Goal: Task Accomplishment & Management: Use online tool/utility

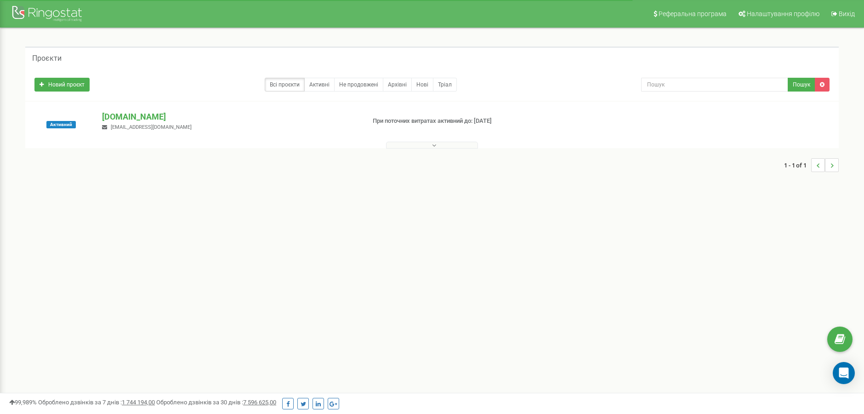
click at [434, 147] on icon at bounding box center [434, 145] width 4 height 6
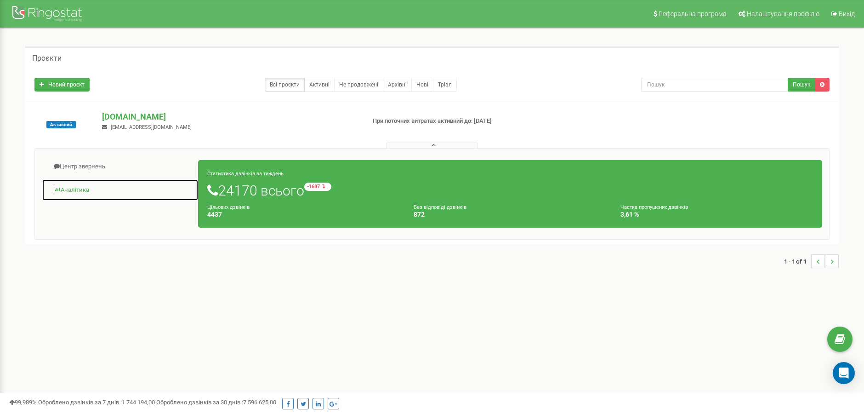
click at [68, 189] on link "Аналiтика" at bounding box center [120, 190] width 157 height 23
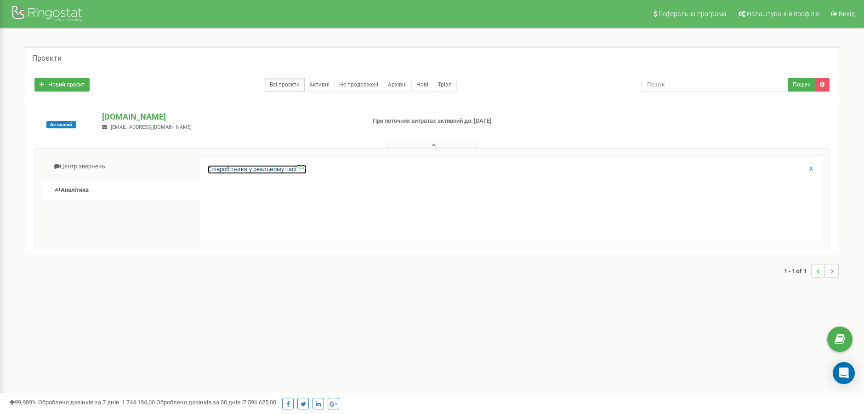
click at [266, 171] on link "Співробітники у реальному часі NEW" at bounding box center [257, 169] width 99 height 9
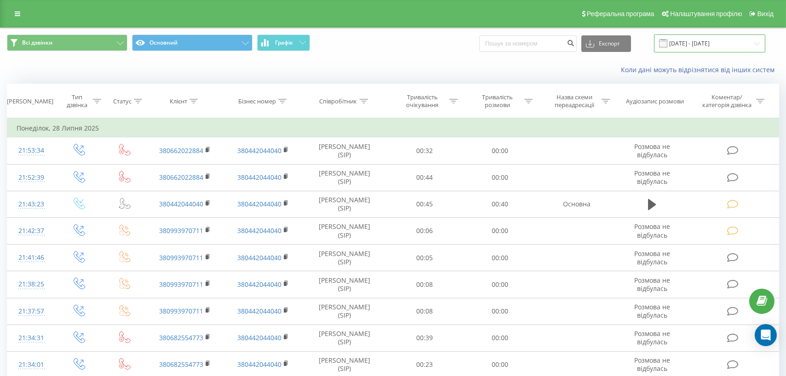
click at [717, 44] on input "28.06.2025 - 28.07.2025" at bounding box center [709, 43] width 111 height 18
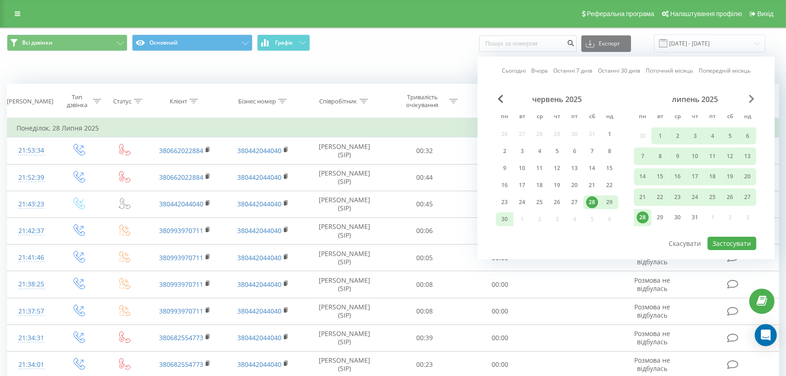
click at [748, 101] on div "червень 2025 пн вт ср чт пт сб нд 26 27 28 29 30 31 1 2 3 4 5 6 7 8 9 10 11 12 …" at bounding box center [626, 165] width 260 height 141
click at [748, 100] on div "липень 2025" at bounding box center [694, 99] width 122 height 9
click at [752, 101] on span "Next Month" at bounding box center [751, 99] width 6 height 8
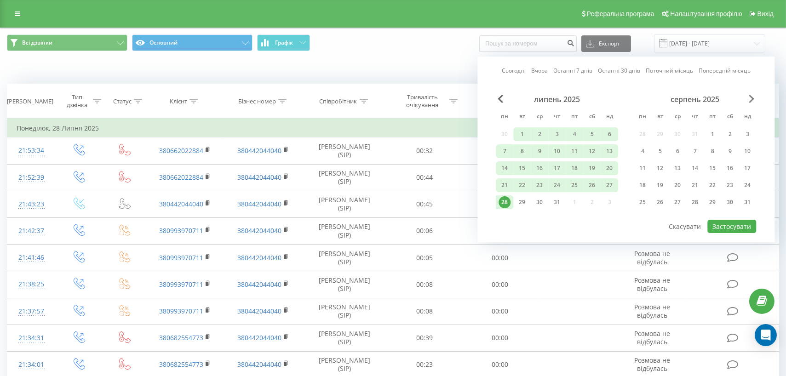
click at [752, 98] on span "Next Month" at bounding box center [751, 99] width 6 height 8
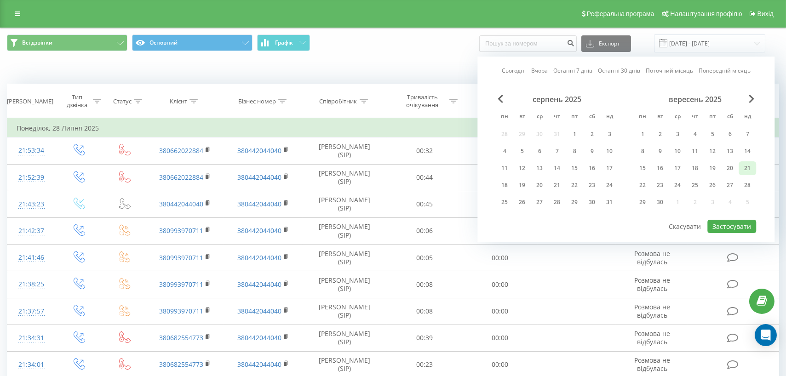
click at [743, 166] on div "21" at bounding box center [747, 168] width 12 height 12
click at [641, 183] on div "22" at bounding box center [642, 185] width 12 height 12
click at [717, 226] on button "Застосувати" at bounding box center [731, 226] width 49 height 13
type input "21.09.2025 - 22.09.2025"
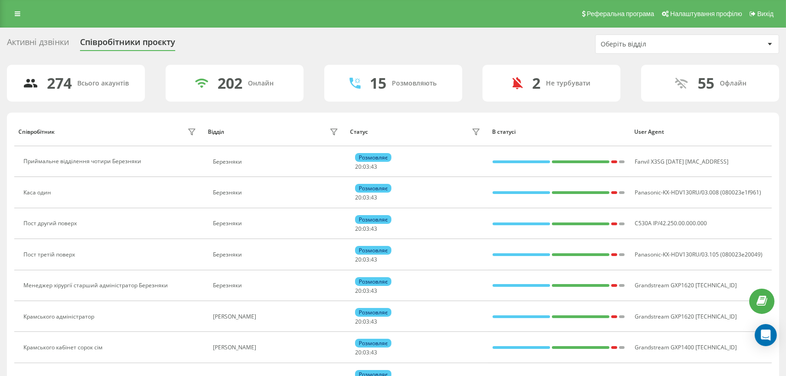
click at [768, 46] on div at bounding box center [769, 44] width 11 height 11
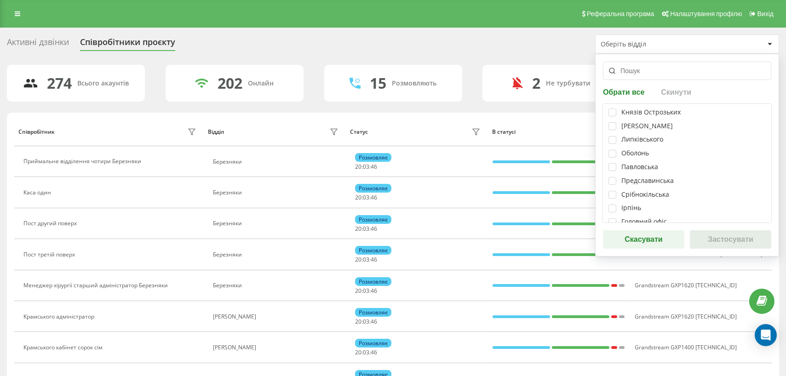
scroll to position [125, 0]
click at [612, 190] on label at bounding box center [612, 190] width 8 height 0
checkbox input "true"
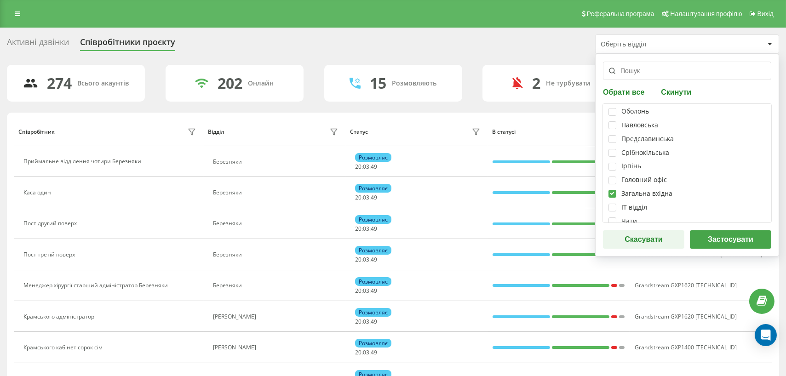
click at [727, 241] on button "Застосувати" at bounding box center [730, 239] width 81 height 18
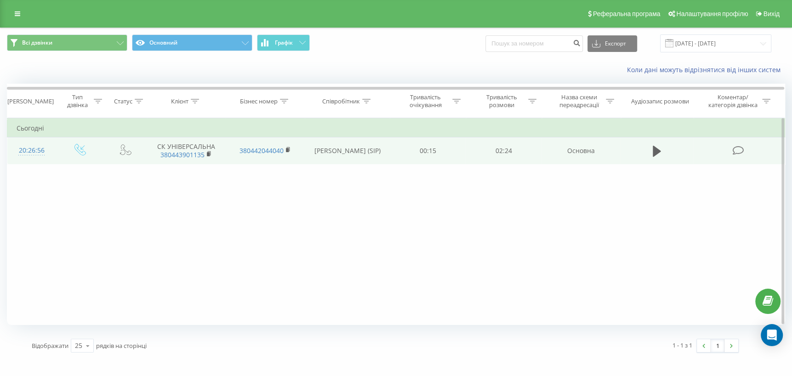
click at [736, 150] on icon at bounding box center [737, 151] width 11 height 10
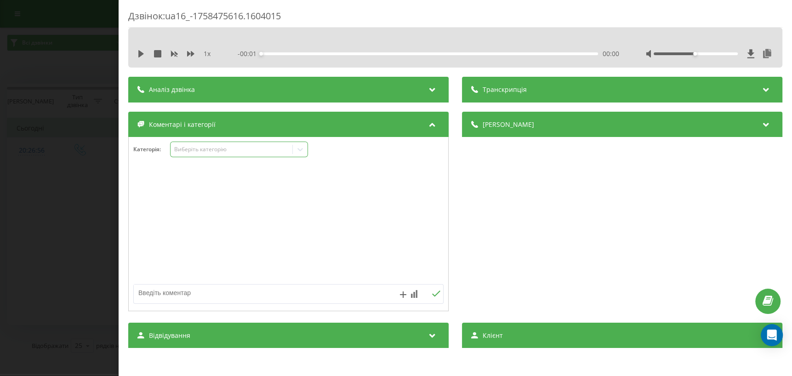
click at [301, 148] on icon at bounding box center [300, 149] width 9 height 9
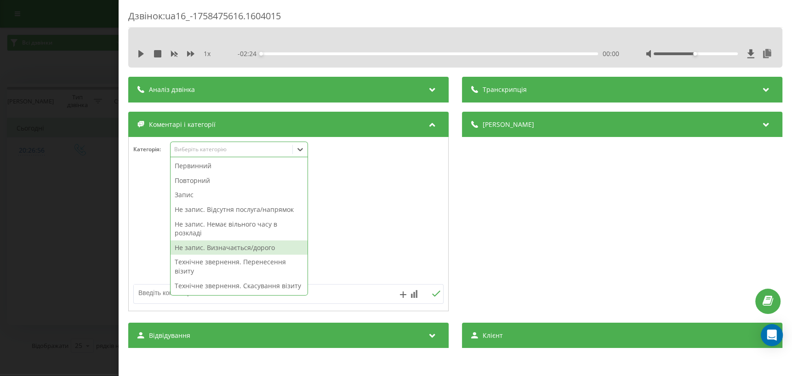
click at [245, 246] on div "Не запис. Визначається/дорого" at bounding box center [239, 247] width 137 height 15
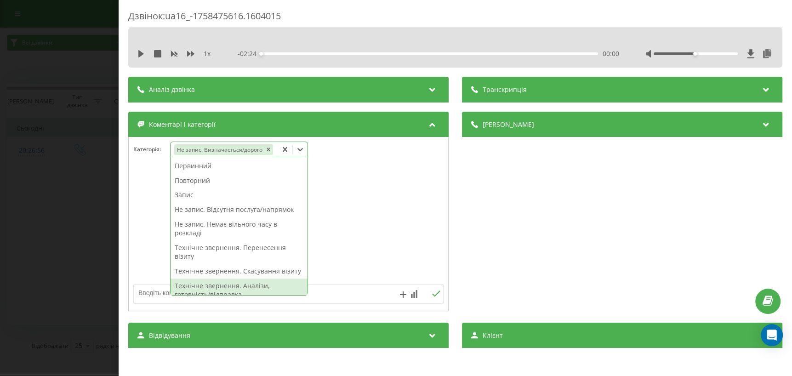
click at [325, 246] on div at bounding box center [288, 224] width 319 height 110
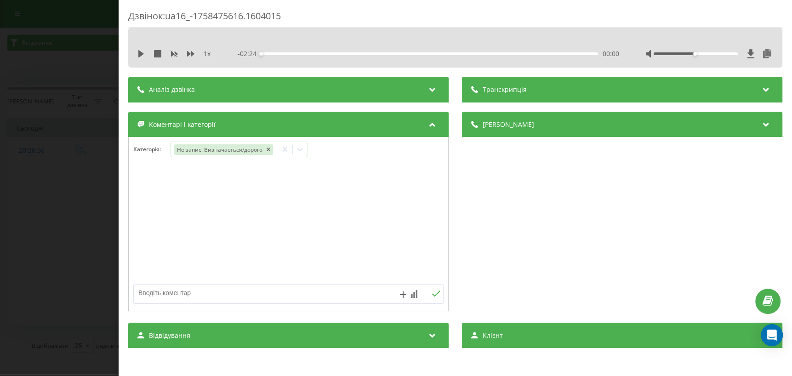
click at [46, 228] on div "Дзвінок : ua16_-1758475616.1604015 1 x - 02:24 00:00 00:00 Транскрипція Для AI-…" at bounding box center [396, 188] width 792 height 376
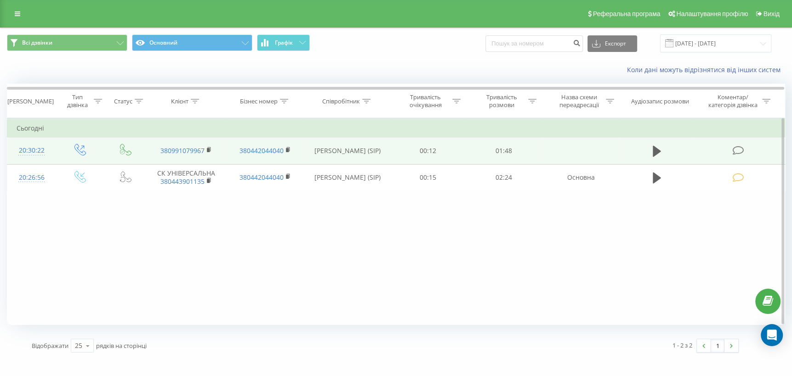
click at [738, 149] on icon at bounding box center [737, 151] width 11 height 10
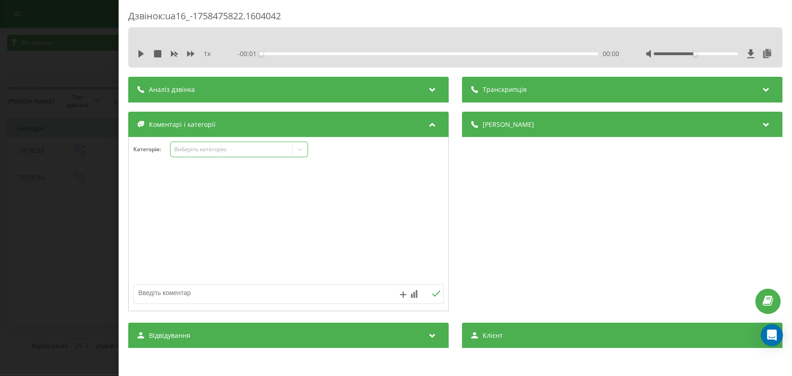
click at [296, 150] on icon at bounding box center [300, 149] width 9 height 9
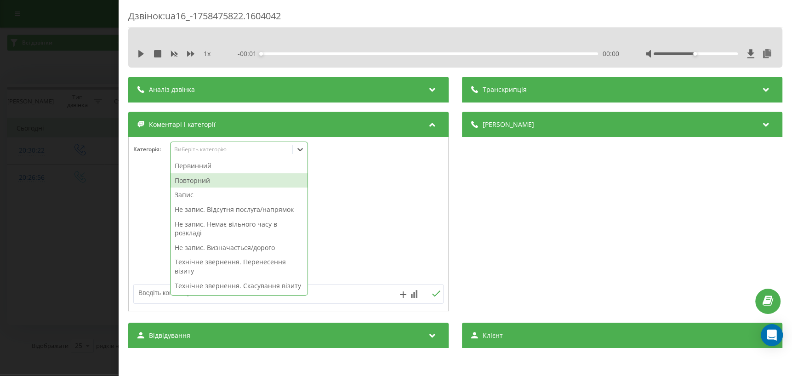
click at [216, 184] on div "Повторний" at bounding box center [239, 180] width 137 height 15
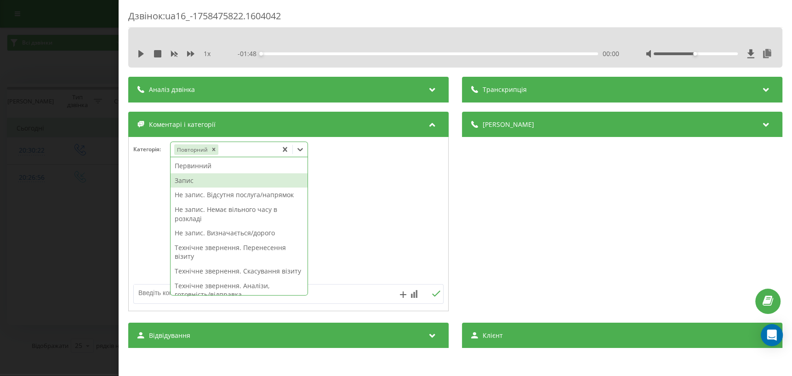
click at [207, 177] on div "Запис" at bounding box center [239, 180] width 137 height 15
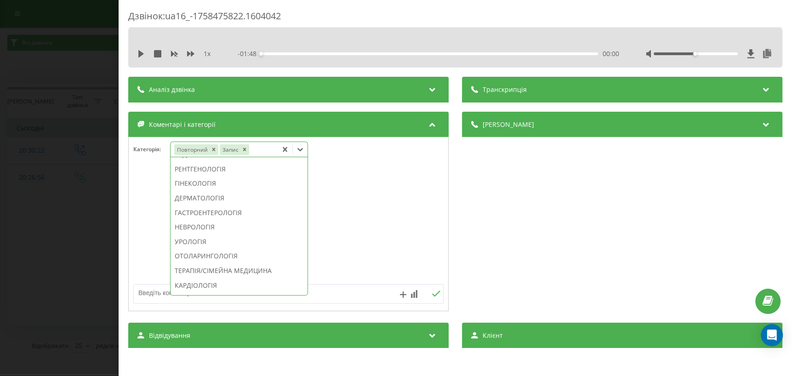
scroll to position [334, 0]
click at [208, 164] on div "ДЕРМАТОЛОГІЯ" at bounding box center [239, 156] width 137 height 15
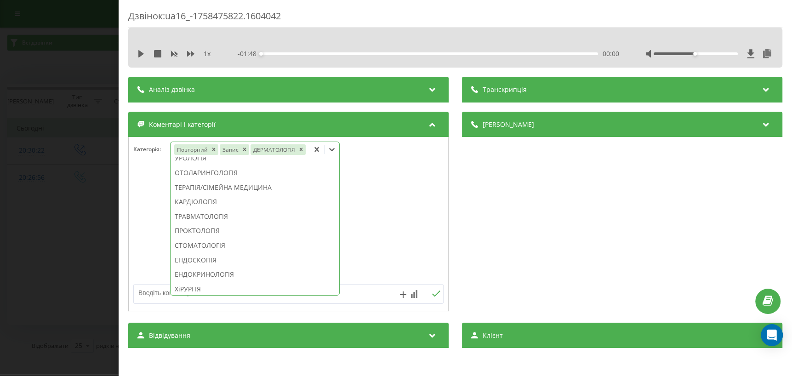
scroll to position [280, 0]
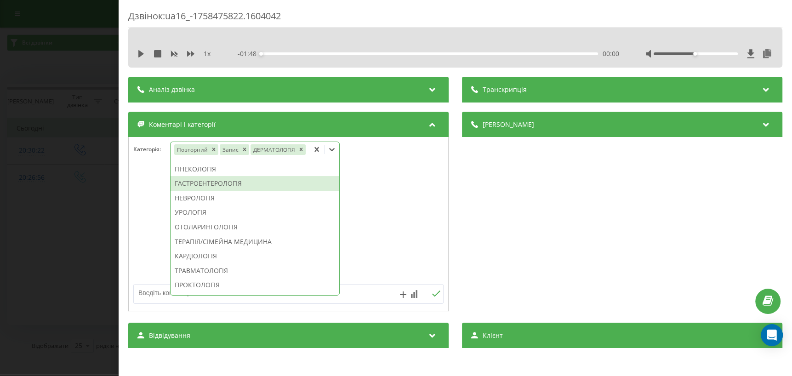
click at [144, 259] on div at bounding box center [288, 224] width 319 height 110
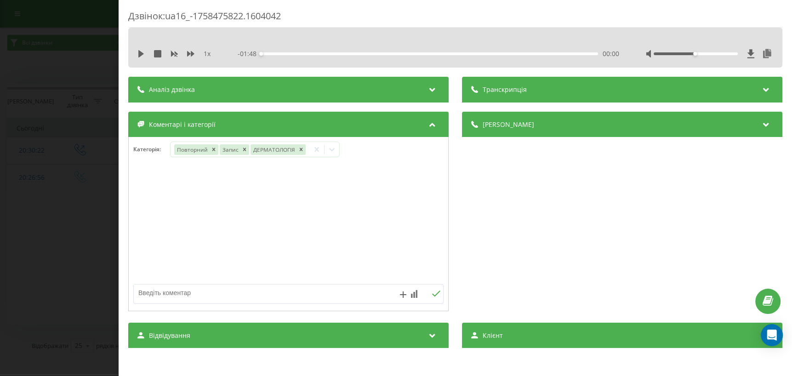
drag, startPoint x: 67, startPoint y: 262, endPoint x: 74, endPoint y: 273, distance: 12.6
click at [65, 257] on div "Дзвінок : ua16_-1758475822.1604042 1 x - 01:48 00:00 00:00 Транскрипція Для AI-…" at bounding box center [396, 188] width 792 height 376
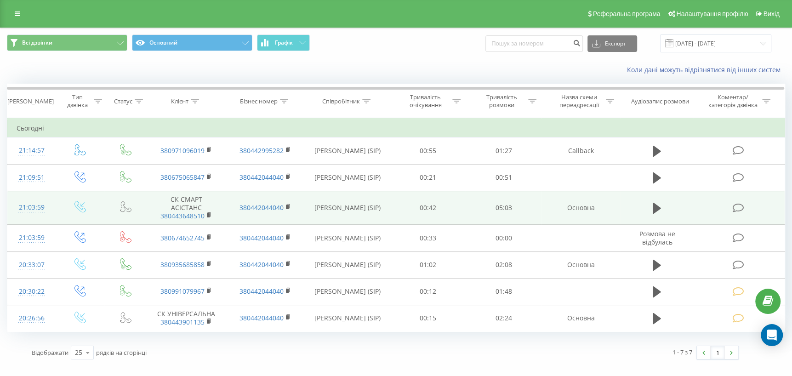
click at [737, 207] on icon at bounding box center [737, 208] width 11 height 10
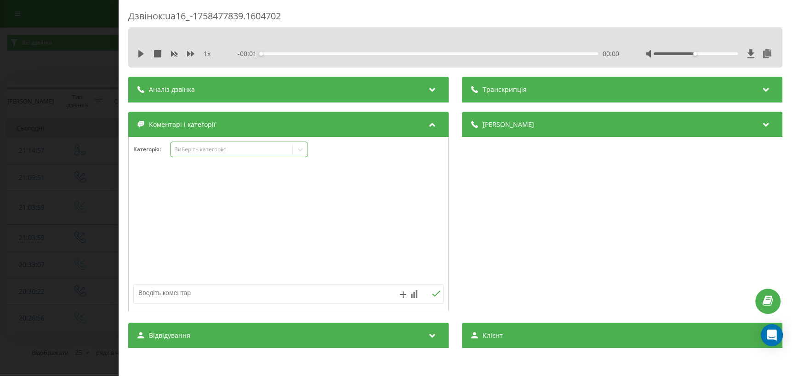
click at [301, 152] on icon at bounding box center [300, 149] width 9 height 9
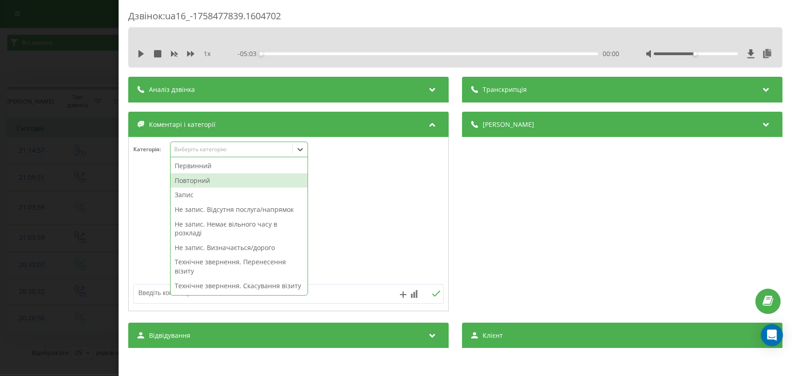
click at [233, 183] on div "Повторний" at bounding box center [239, 180] width 137 height 15
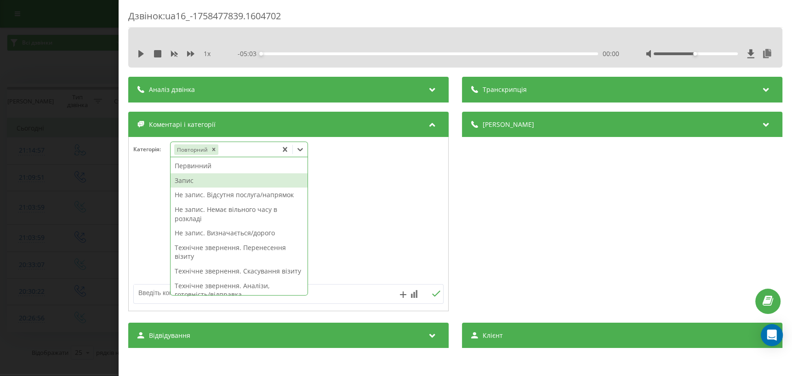
click at [220, 183] on div "Запис" at bounding box center [239, 180] width 137 height 15
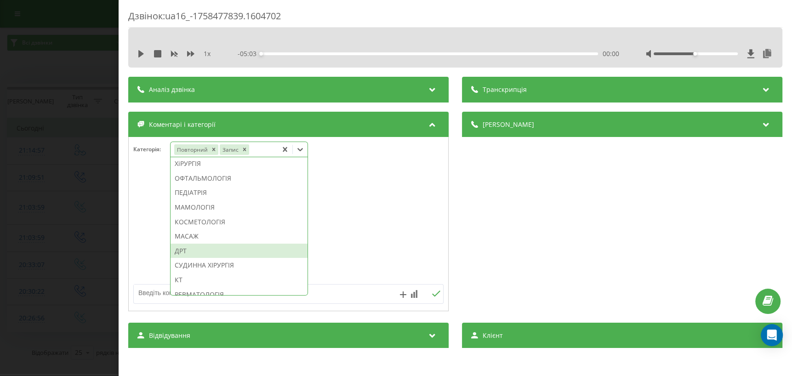
scroll to position [637, 0]
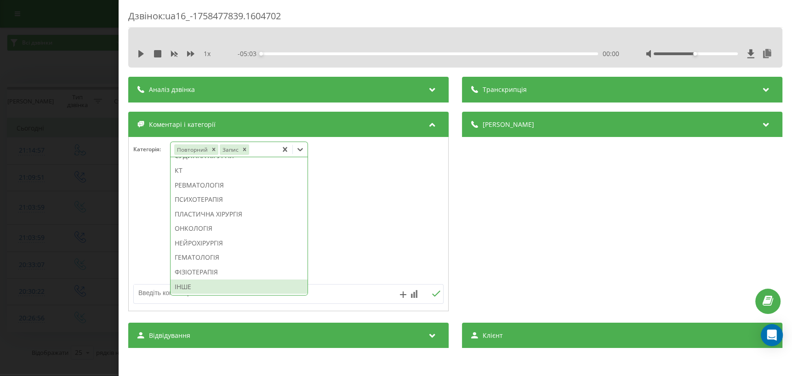
click at [225, 284] on div "ІНШЕ" at bounding box center [239, 286] width 137 height 15
click at [372, 228] on div at bounding box center [288, 224] width 319 height 110
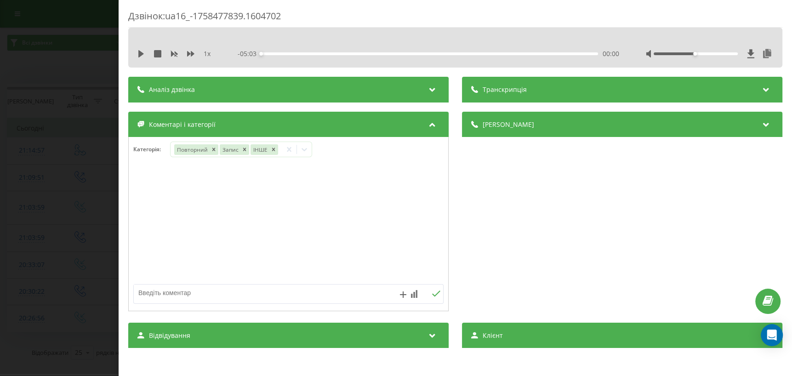
click at [267, 291] on textarea at bounding box center [257, 293] width 247 height 17
type textarea "виклик НД"
click at [436, 294] on icon at bounding box center [436, 294] width 9 height 6
click at [6, 281] on div "Дзвінок : ua16_-1758477839.1604702 1 x - 05:03 00:00 00:00 Транскрипція Для AI-…" at bounding box center [396, 188] width 792 height 376
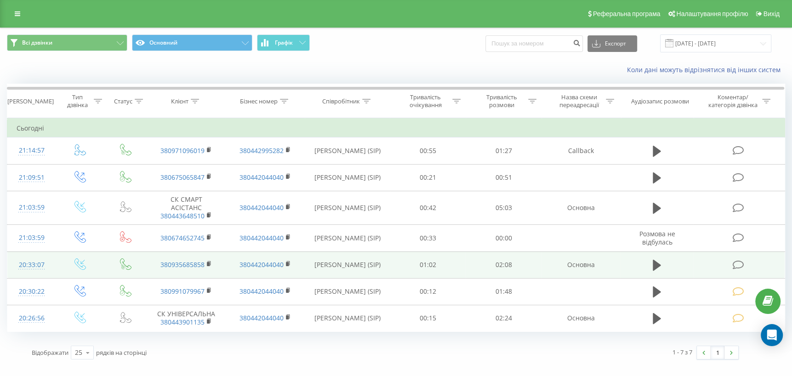
click at [736, 264] on icon at bounding box center [737, 265] width 11 height 10
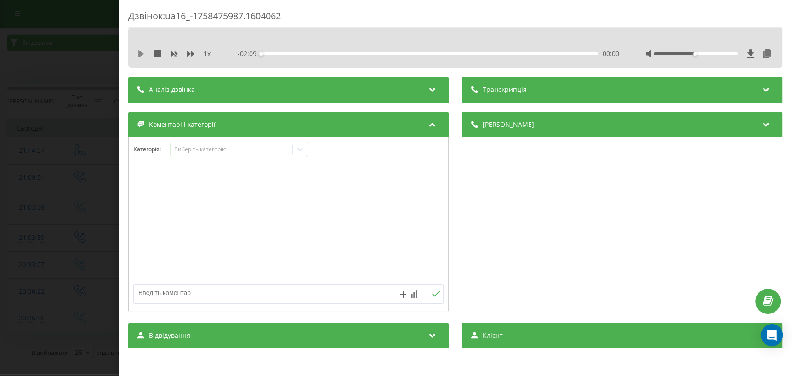
click at [143, 50] on icon at bounding box center [140, 53] width 7 height 7
click at [305, 53] on div "00:17" at bounding box center [430, 53] width 337 height 3
click at [299, 152] on icon at bounding box center [300, 149] width 9 height 9
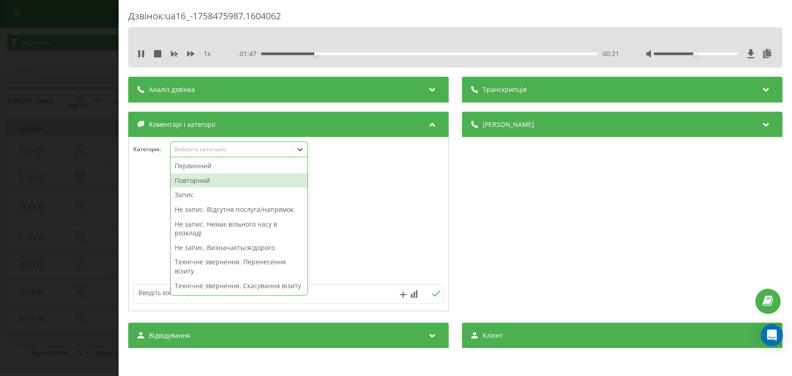
click at [216, 179] on div "Повторний" at bounding box center [239, 180] width 137 height 15
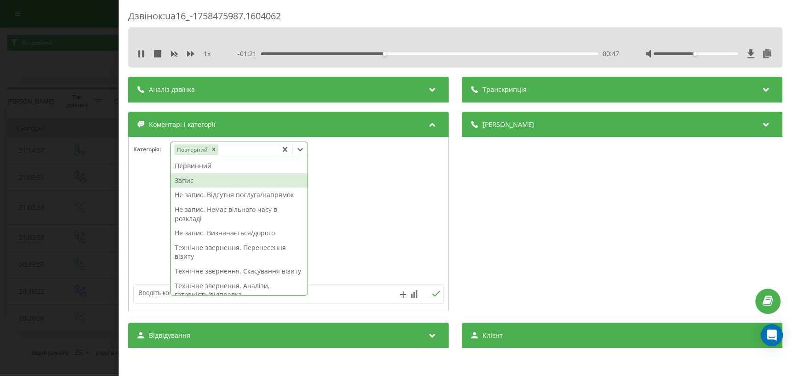
click at [184, 180] on div "Запис" at bounding box center [239, 180] width 137 height 15
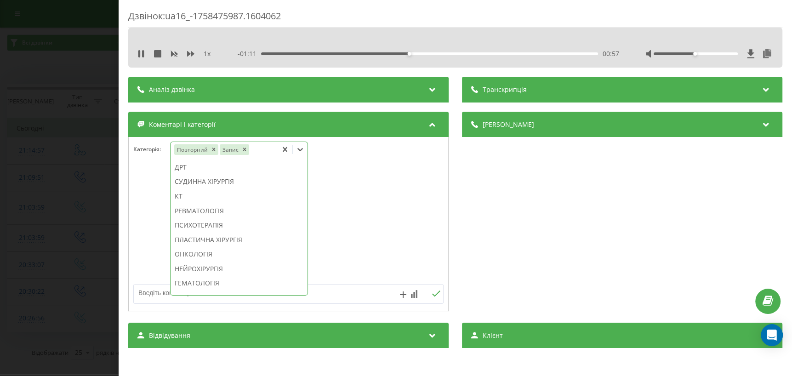
scroll to position [637, 0]
click at [186, 283] on div "ІНШЕ" at bounding box center [239, 286] width 137 height 15
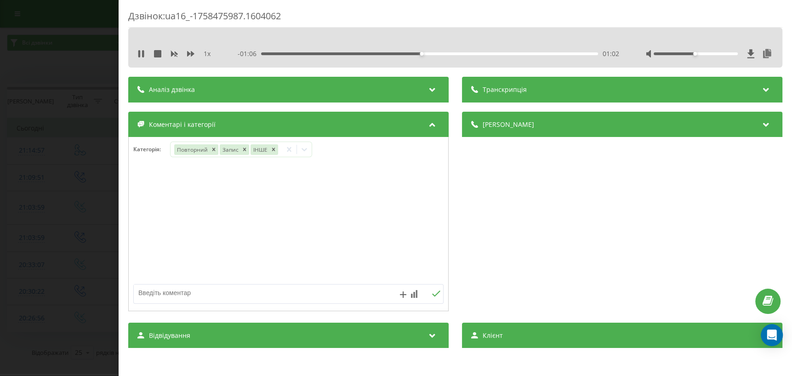
click at [395, 214] on div at bounding box center [288, 224] width 319 height 110
click at [198, 294] on textarea at bounding box center [257, 293] width 247 height 17
type textarea "ЕКГ"
click at [432, 291] on icon at bounding box center [436, 294] width 9 height 6
click at [84, 235] on div "Дзвінок : ua16_-1758475987.1604062 1 x - 01:01 01:07 01:07 Транскрипція Для AI-…" at bounding box center [396, 188] width 792 height 376
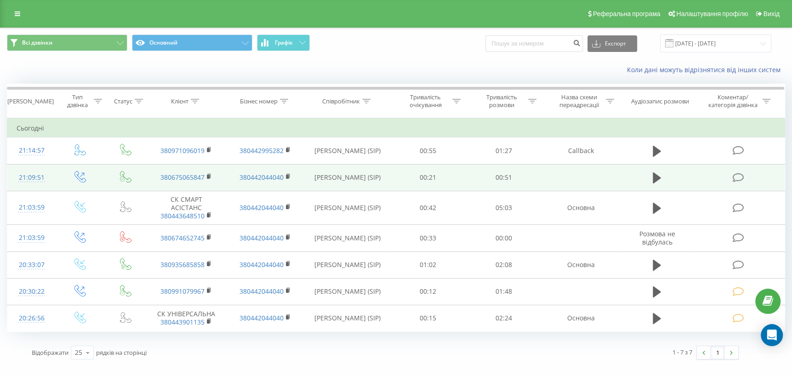
click at [740, 179] on icon at bounding box center [737, 178] width 11 height 10
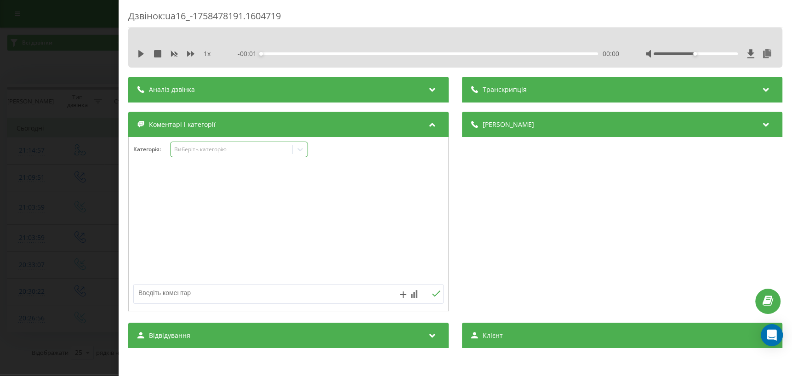
click at [303, 150] on icon at bounding box center [300, 149] width 9 height 9
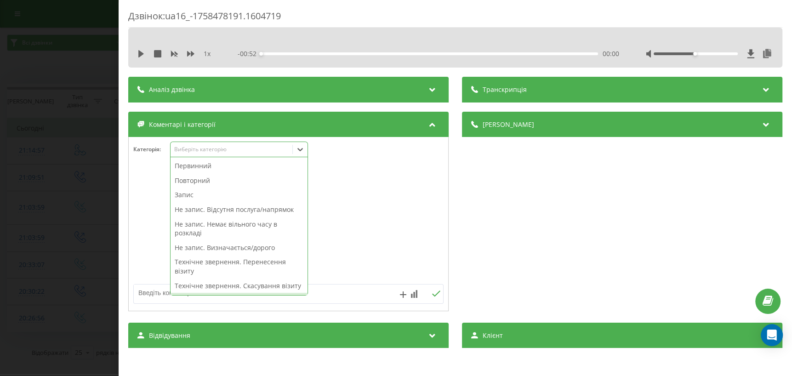
scroll to position [167, 0]
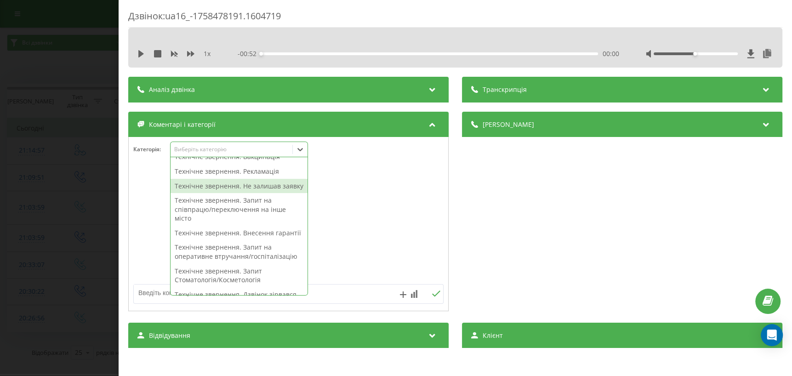
click at [245, 194] on div "Технічне звернення. Не залишав заявку" at bounding box center [239, 186] width 137 height 15
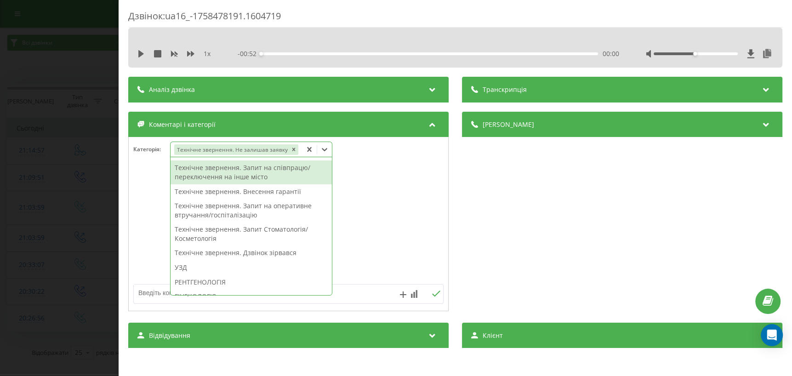
scroll to position [140, 0]
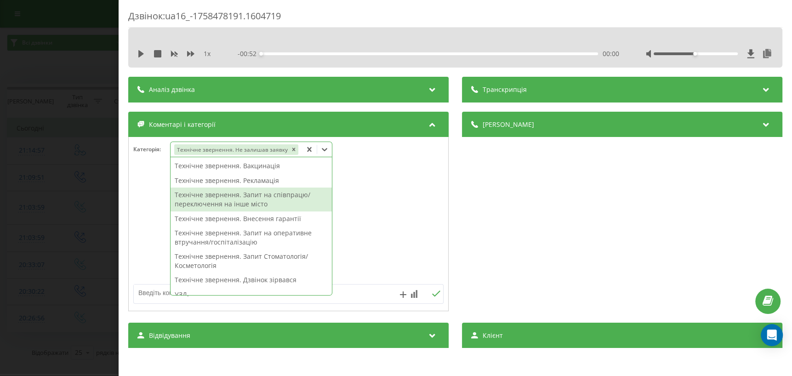
click at [372, 210] on div at bounding box center [288, 224] width 319 height 110
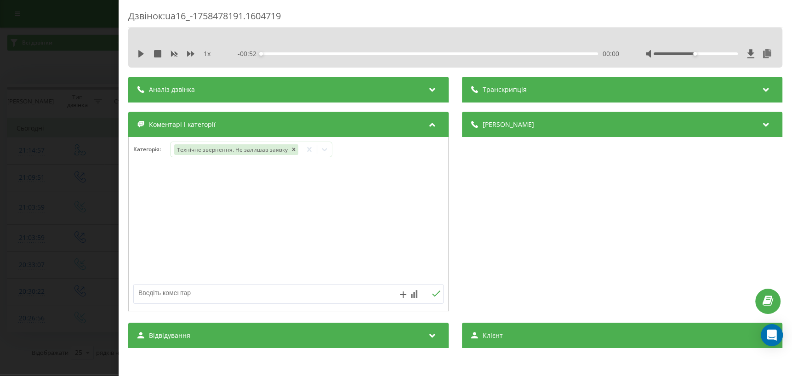
click at [169, 295] on textarea at bounding box center [257, 293] width 247 height 17
type textarea "внутр дзвінок"
click at [432, 292] on icon at bounding box center [436, 294] width 9 height 6
click at [70, 288] on div "Дзвінок : ua16_-1758478191.1604719 1 x - 00:52 00:00 00:00 Транскрипція Для AI-…" at bounding box center [396, 188] width 792 height 376
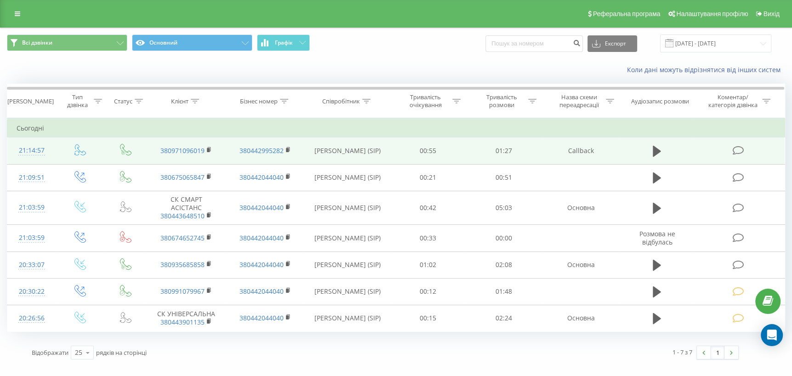
click at [737, 147] on icon at bounding box center [737, 151] width 11 height 10
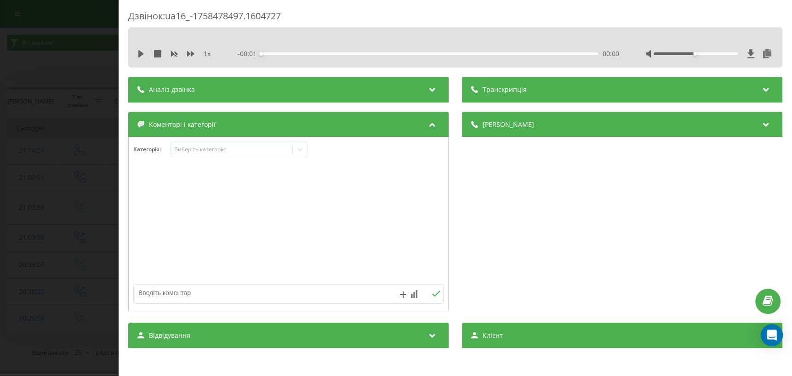
click at [137, 50] on div "1 x - 00:01 00:00 00:00" at bounding box center [455, 54] width 640 height 14
click at [141, 54] on icon at bounding box center [142, 53] width 6 height 7
click at [313, 55] on div "00:15" at bounding box center [430, 53] width 337 height 3
click at [266, 154] on div "Виберіть категорію" at bounding box center [232, 149] width 122 height 9
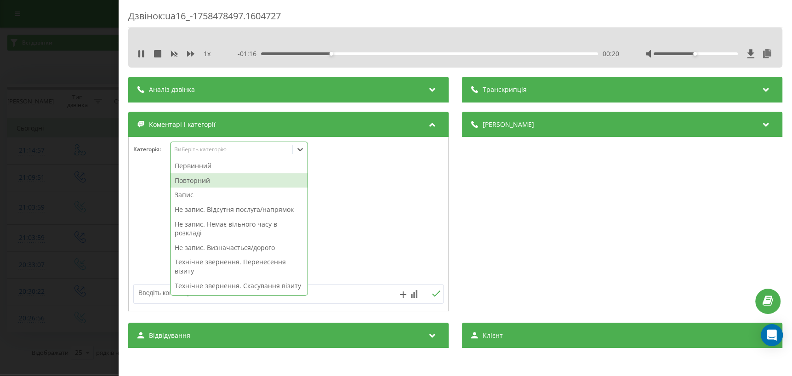
click at [209, 184] on div "Повторний" at bounding box center [239, 180] width 137 height 15
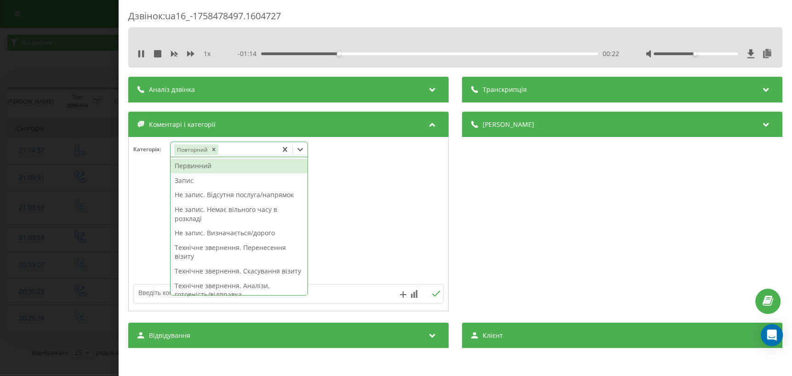
click at [285, 151] on icon at bounding box center [285, 149] width 4 height 5
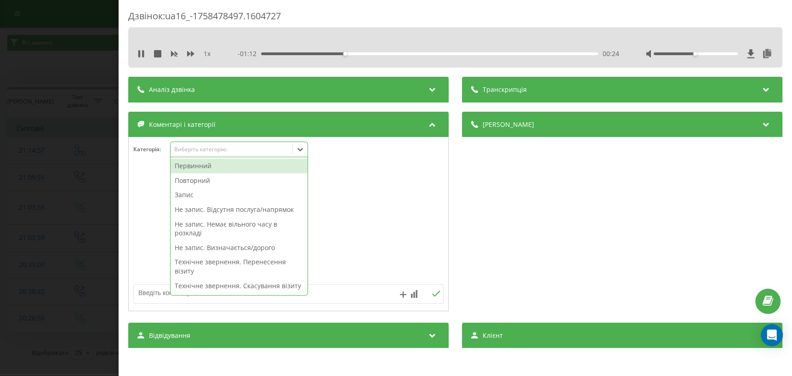
click at [206, 168] on div "Первинний" at bounding box center [239, 166] width 137 height 15
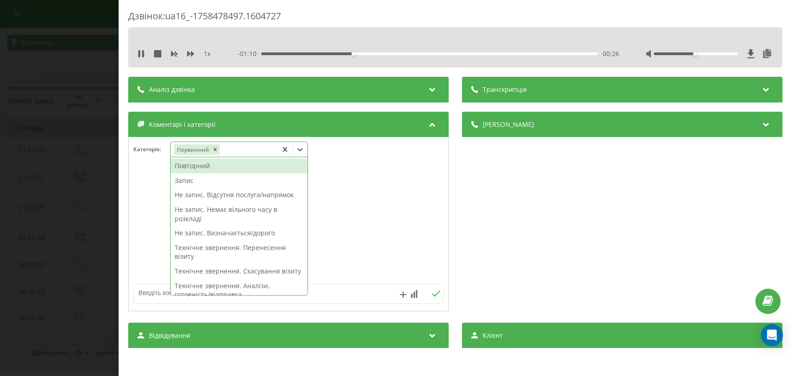
click at [211, 184] on div "Запис" at bounding box center [239, 180] width 137 height 15
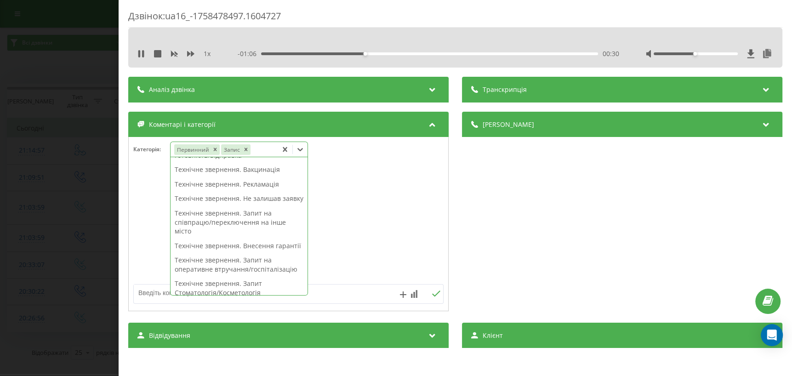
scroll to position [209, 0]
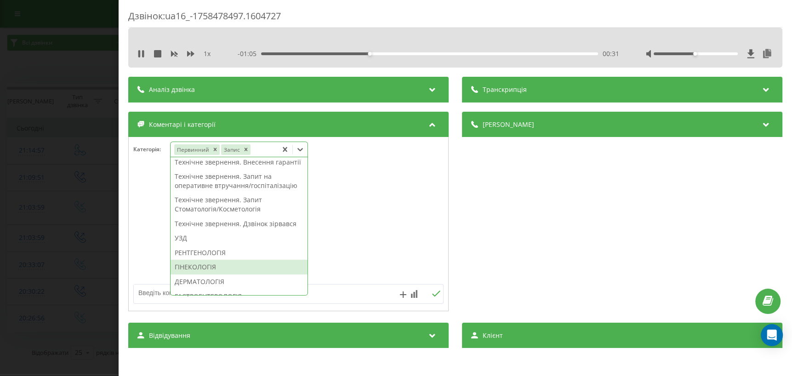
click at [192, 274] on div "ГІНЕКОЛОГІЯ" at bounding box center [239, 267] width 137 height 15
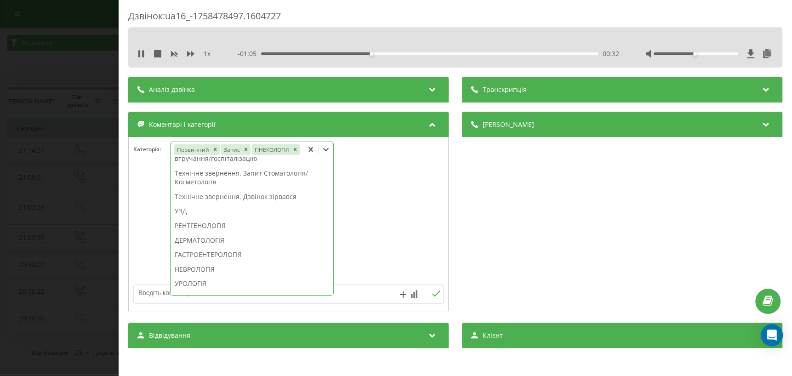
scroll to position [173, 0]
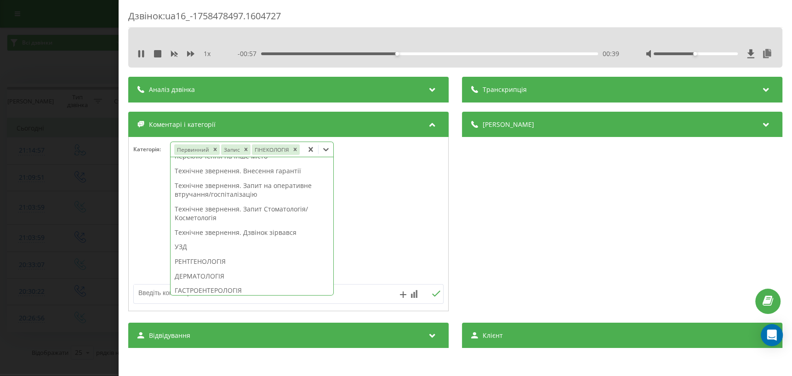
click at [25, 267] on div "Дзвінок : ua16_-1758478497.1604727 1 x - 00:57 00:39 00:39 Транскрипція Для AI-…" at bounding box center [396, 188] width 792 height 376
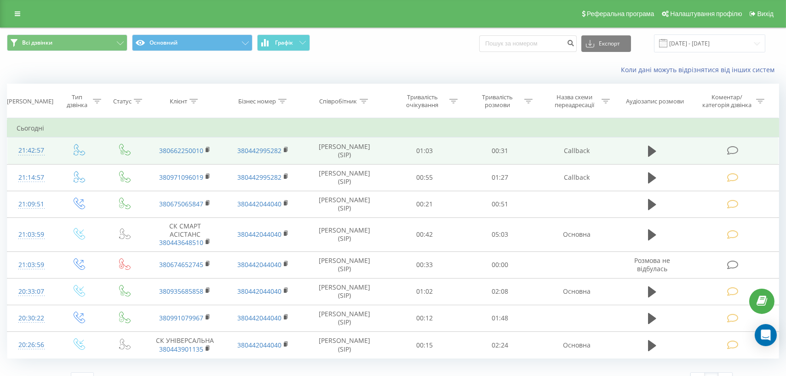
click at [739, 149] on span at bounding box center [732, 150] width 13 height 9
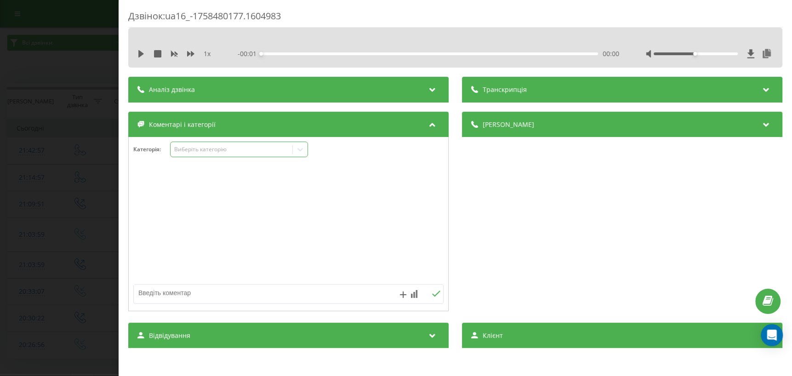
click at [305, 149] on icon at bounding box center [300, 149] width 9 height 9
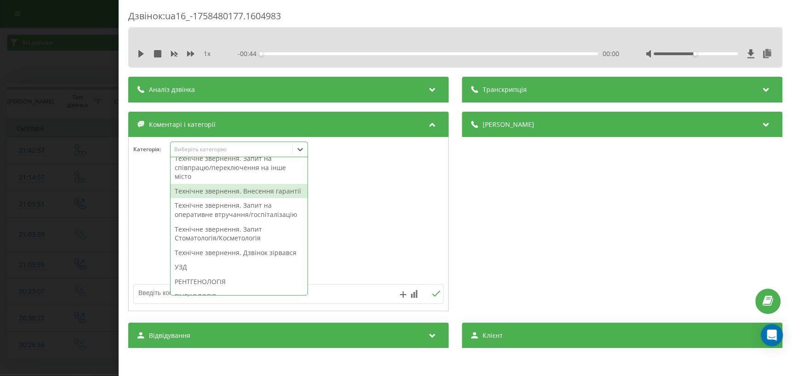
scroll to position [167, 0]
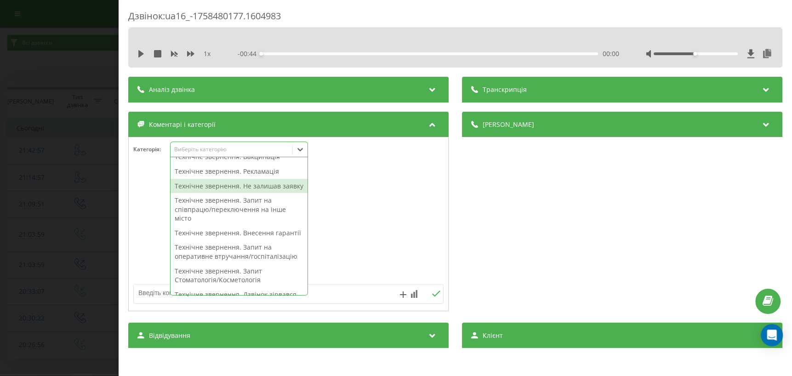
click at [244, 194] on div "Технічне звернення. Не залишав заявку" at bounding box center [239, 186] width 137 height 15
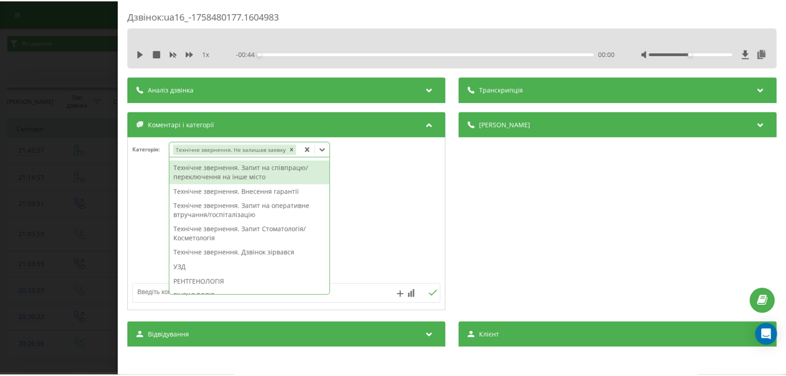
scroll to position [140, 0]
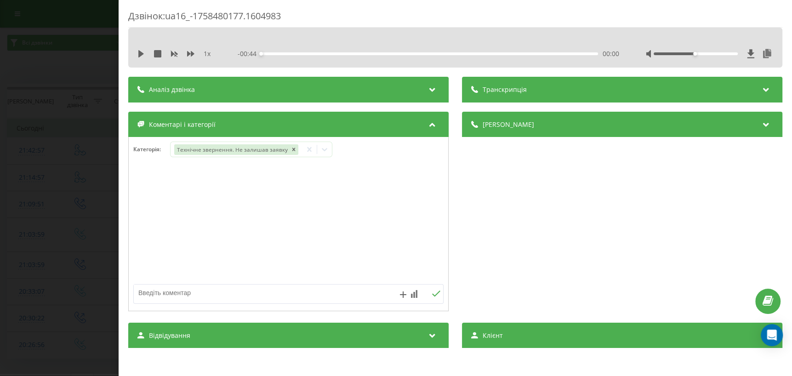
click at [384, 211] on div at bounding box center [288, 224] width 319 height 110
click at [224, 294] on textarea at bounding box center [257, 293] width 247 height 17
type textarea "ліди - попросив набрати вранці"
click at [432, 294] on icon at bounding box center [436, 294] width 9 height 6
click at [22, 260] on div "Дзвінок : ua16_-1758480177.1604983 1 x - 00:44 00:00 00:00 Транскрипція Для AI-…" at bounding box center [396, 188] width 792 height 376
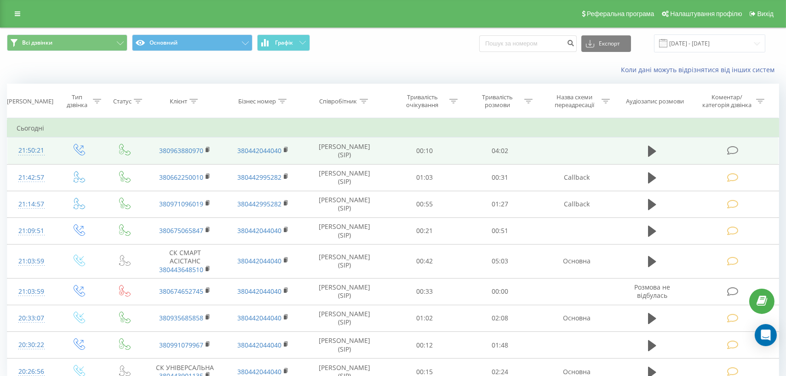
click at [731, 152] on icon at bounding box center [731, 151] width 11 height 10
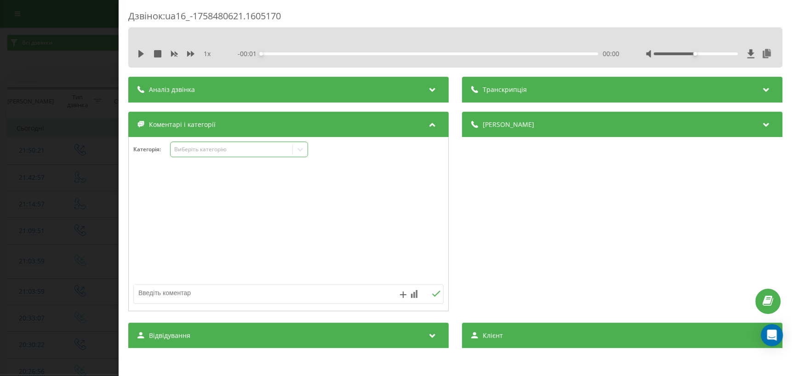
click at [300, 152] on icon at bounding box center [300, 149] width 9 height 9
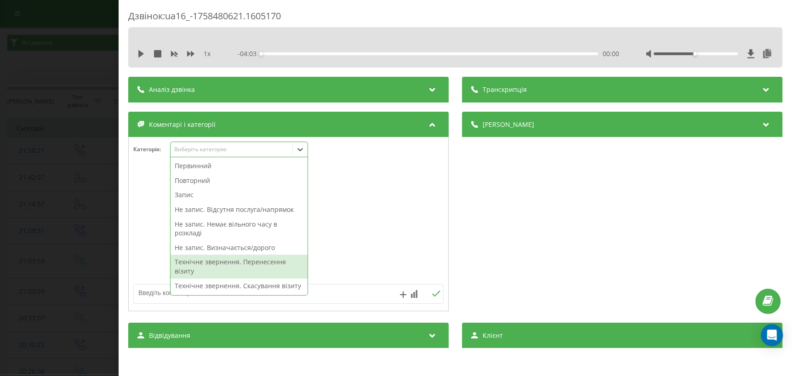
click at [248, 274] on div "Технічне звернення. Перенесення візиту" at bounding box center [239, 266] width 137 height 23
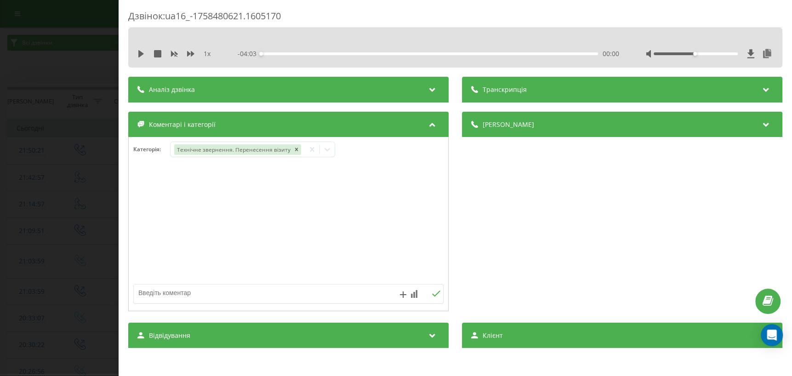
click at [90, 248] on div "Дзвінок : ua16_-1758480621.1605170 1 x - 04:03 00:00 00:00 Транскрипція Для AI-…" at bounding box center [396, 188] width 792 height 376
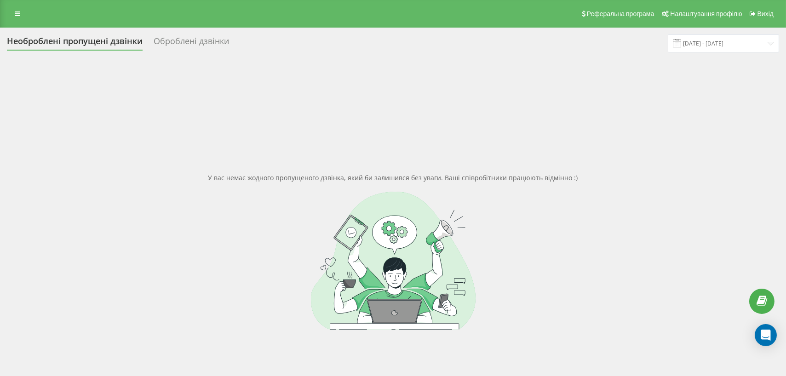
scroll to position [70, 0]
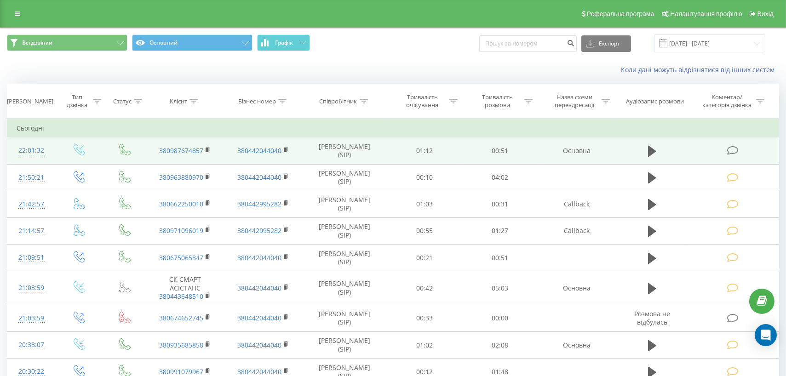
click at [736, 151] on icon at bounding box center [731, 151] width 11 height 10
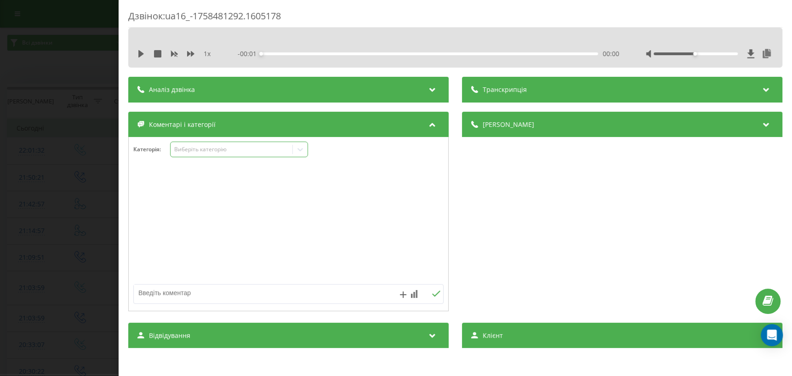
click at [268, 150] on div "Виберіть категорію" at bounding box center [231, 149] width 115 height 7
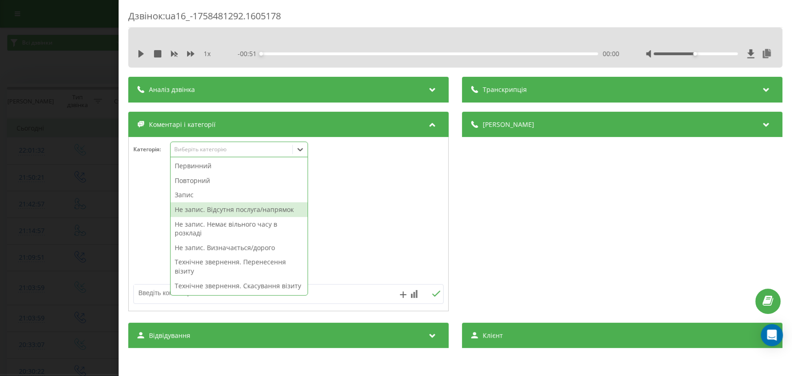
click at [244, 209] on div "Не запис. Відсутня послуга/напрямок" at bounding box center [239, 209] width 137 height 15
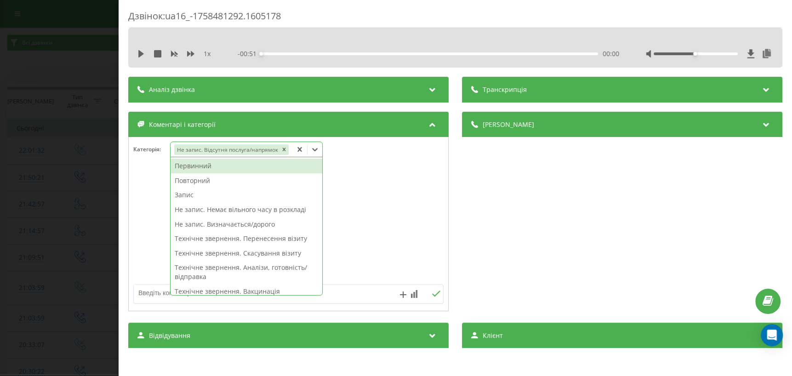
click at [337, 293] on textarea at bounding box center [257, 293] width 247 height 17
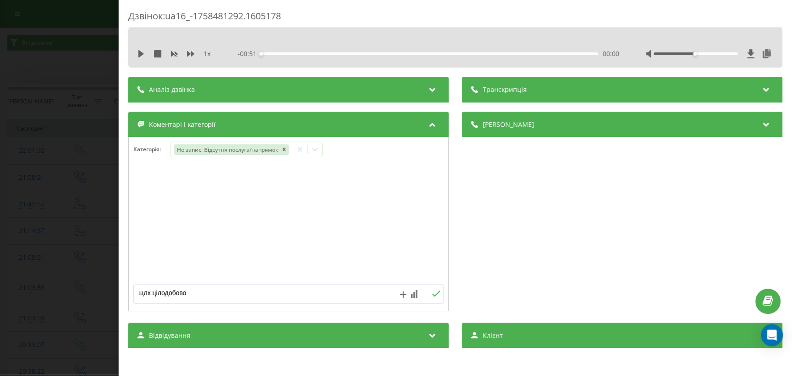
type textarea "щлх цілодобово"
click at [432, 291] on icon at bounding box center [436, 294] width 9 height 6
click at [72, 254] on div "Дзвінок : ua16_-1758481292.1605178 1 x - 00:51 00:00 00:00 Транскрипція Для AI-…" at bounding box center [396, 188] width 792 height 376
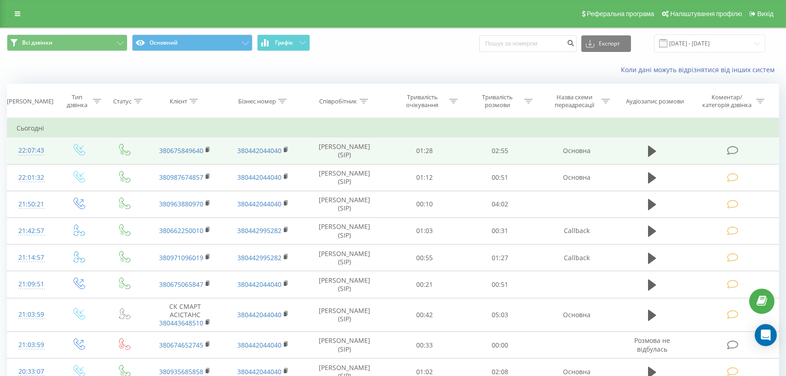
click at [728, 148] on icon at bounding box center [731, 151] width 11 height 10
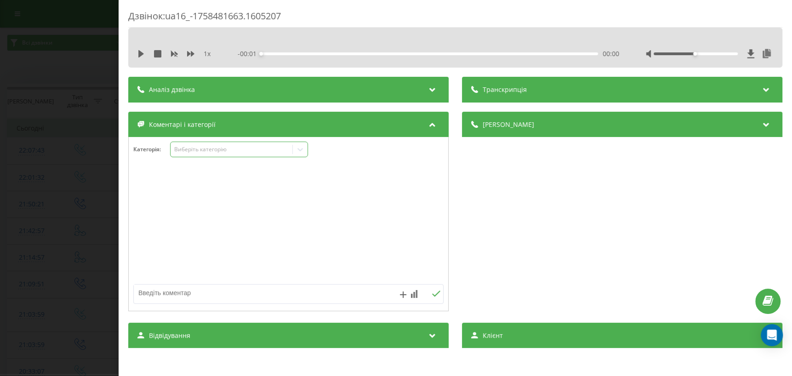
click at [266, 151] on div "Виберіть категорію" at bounding box center [231, 149] width 115 height 7
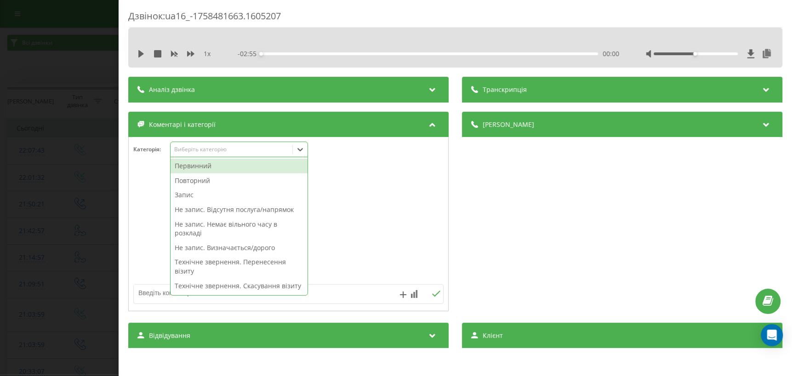
click at [212, 170] on div "Первинний" at bounding box center [239, 166] width 137 height 15
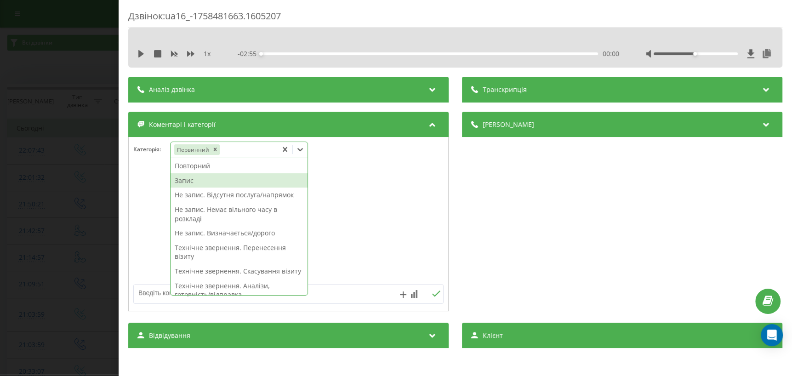
click at [188, 178] on div "Запис" at bounding box center [239, 180] width 137 height 15
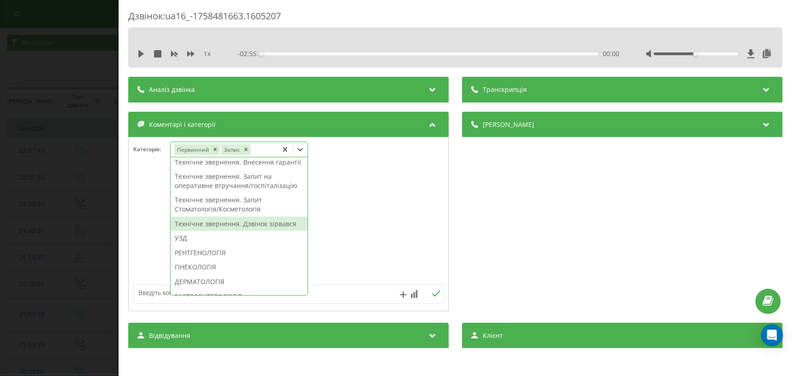
scroll to position [292, 0]
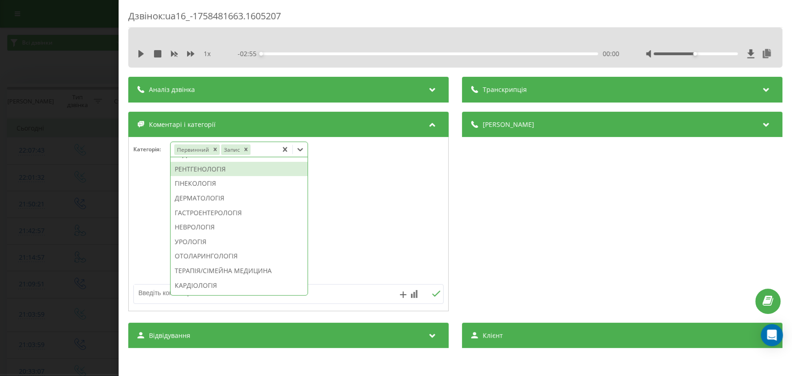
click at [224, 177] on div "РЕНТГЕНОЛОГІЯ" at bounding box center [239, 169] width 137 height 15
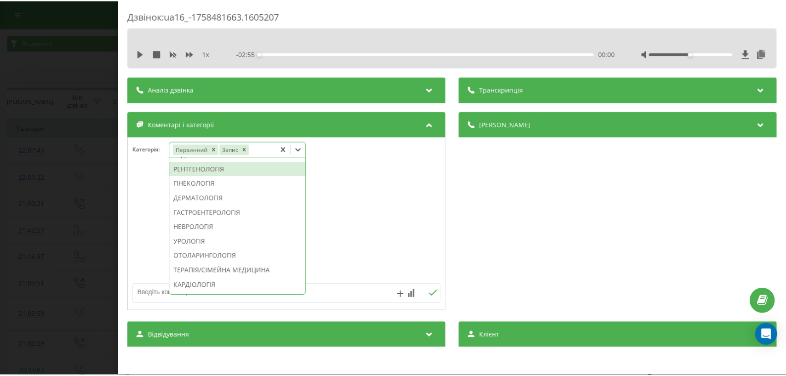
scroll to position [239, 0]
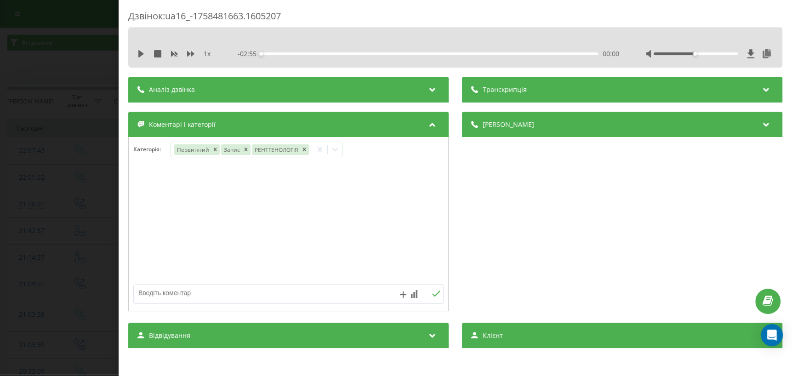
click at [37, 196] on div "Дзвінок : ua16_-1758481663.1605207 1 x - 02:55 00:00 00:00 Транскрипція Для AI-…" at bounding box center [396, 188] width 792 height 376
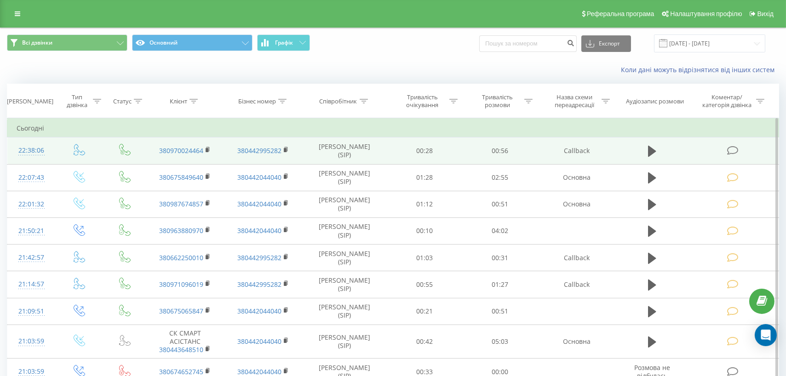
click at [732, 152] on icon at bounding box center [731, 151] width 11 height 10
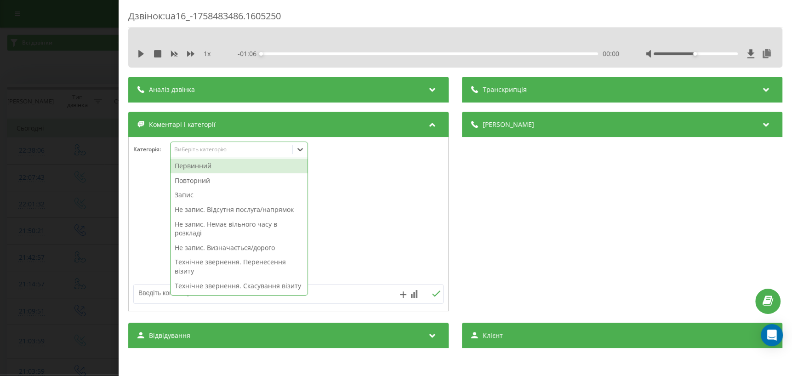
click at [303, 152] on icon at bounding box center [300, 149] width 9 height 9
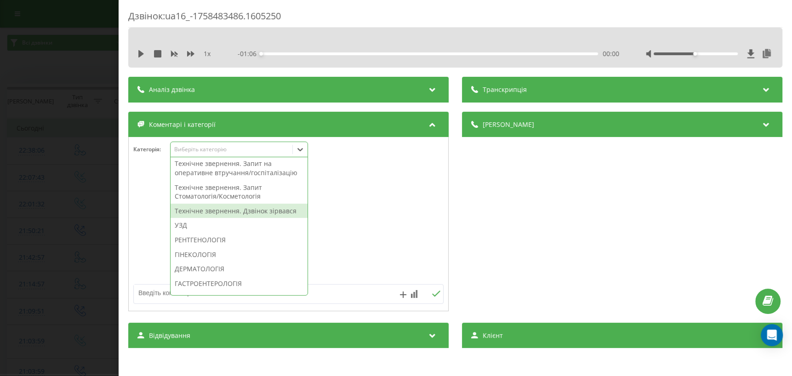
scroll to position [209, 0]
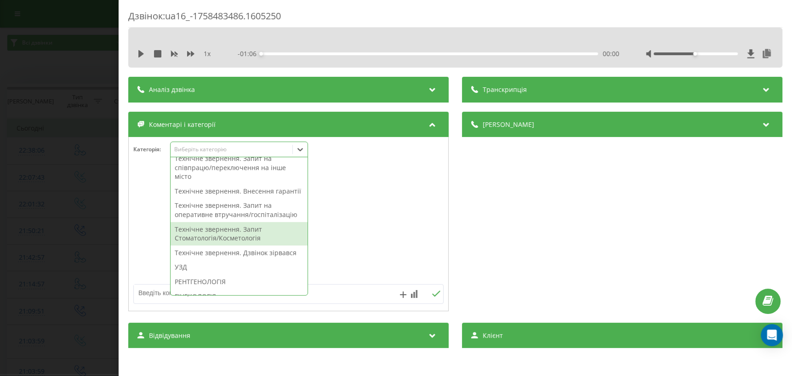
click at [235, 245] on div "Технічне звернення. Запит Стоматологія/Косметологія" at bounding box center [239, 233] width 137 height 23
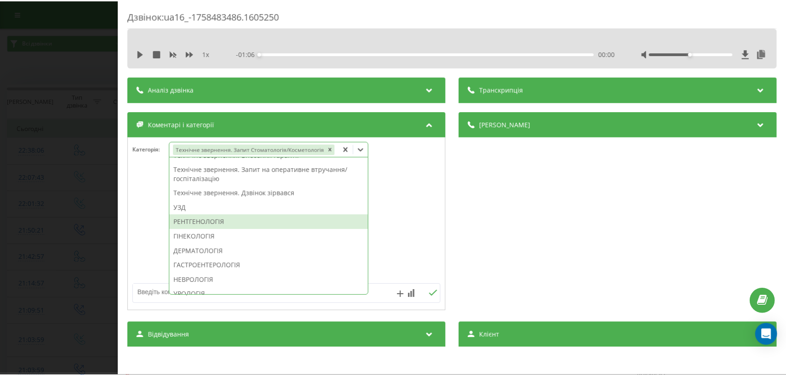
scroll to position [173, 0]
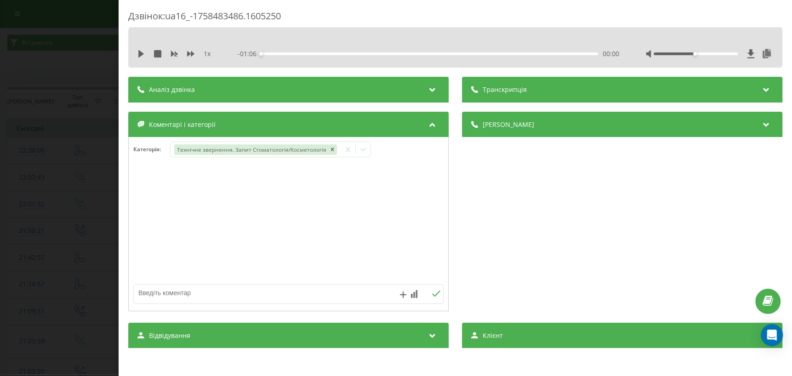
click at [137, 261] on div at bounding box center [288, 224] width 319 height 110
click at [54, 253] on div "Дзвінок : ua16_-1758483486.1605250 1 x - 01:06 00:00 00:00 Транскрипція Для AI-…" at bounding box center [396, 188] width 792 height 376
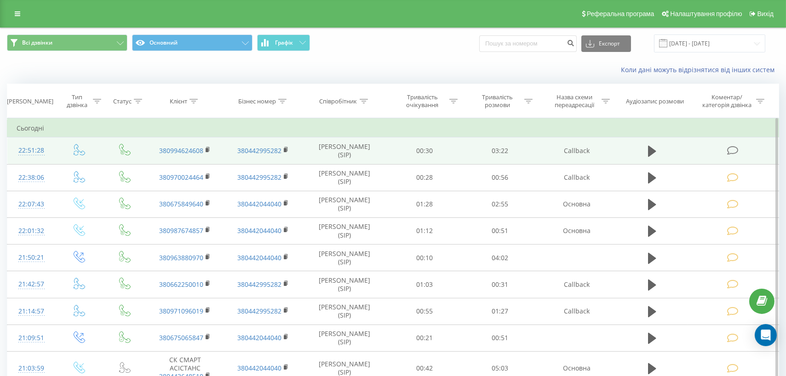
click at [729, 152] on icon at bounding box center [731, 151] width 11 height 10
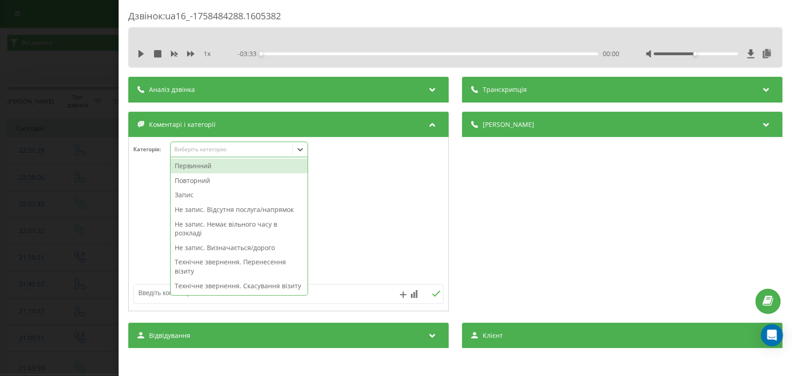
click at [299, 149] on icon at bounding box center [301, 149] width 6 height 3
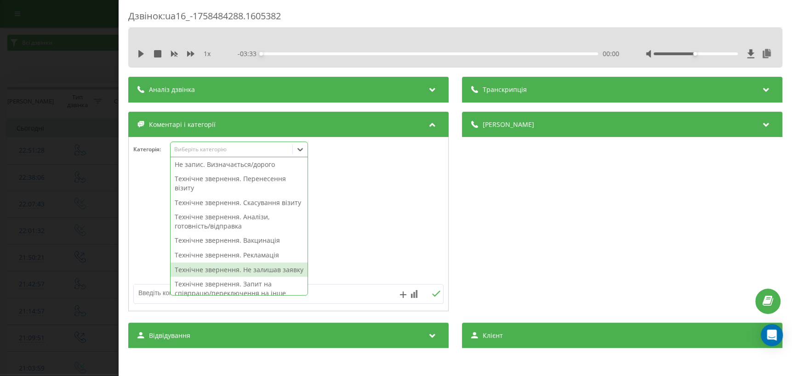
scroll to position [167, 0]
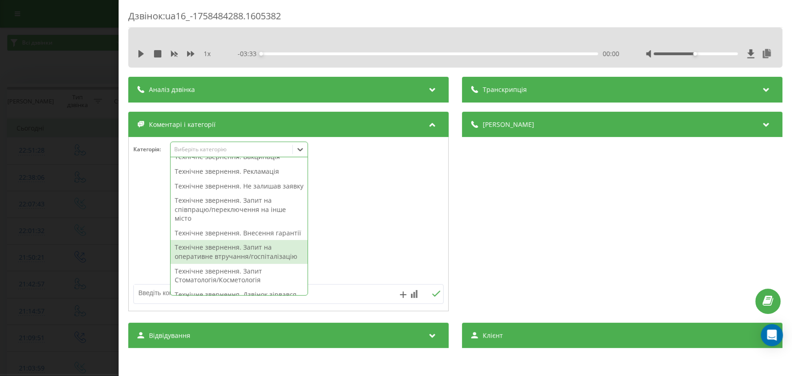
click at [221, 263] on div "Технічне звернення. Запит на оперативне втручання/госпіталізацію" at bounding box center [239, 251] width 137 height 23
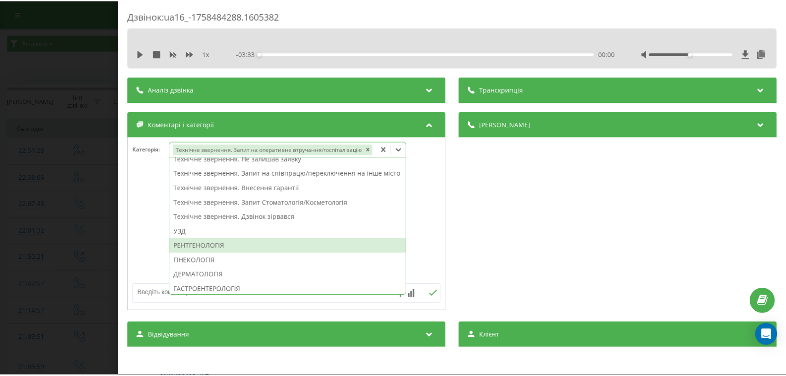
scroll to position [140, 0]
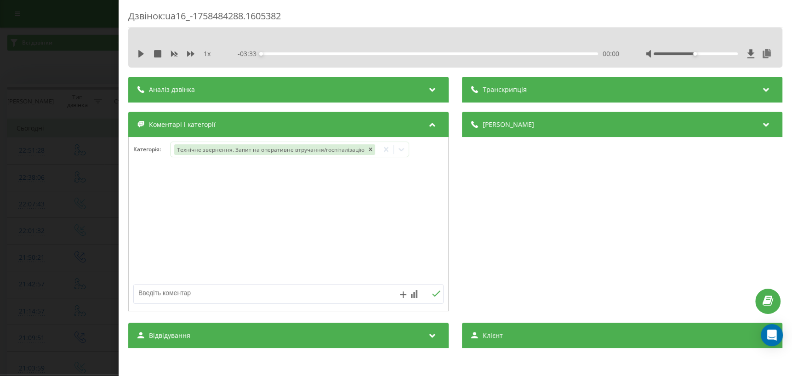
click at [154, 219] on div at bounding box center [288, 224] width 319 height 110
click at [44, 199] on div "Дзвінок : ua16_-1758484288.1605382 1 x - 03:33 00:00 00:00 Транскрипція Для AI-…" at bounding box center [396, 188] width 792 height 376
